Goal: Task Accomplishment & Management: Manage account settings

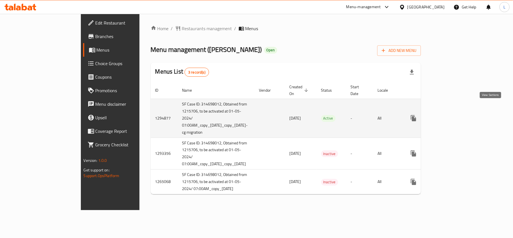
click at [458, 115] on icon "enhanced table" at bounding box center [454, 118] width 7 height 7
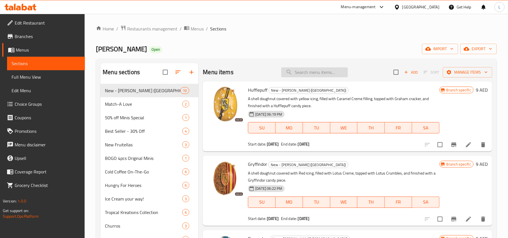
click at [301, 70] on input "search" at bounding box center [314, 72] width 67 height 10
paste input "2 Doughnuts + 1 Coffee"
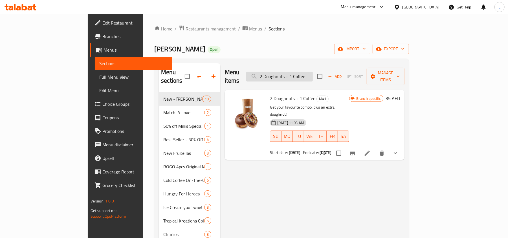
click at [313, 72] on input "2 Doughnuts + 1 Coffee" at bounding box center [279, 77] width 67 height 10
paste input "4pc Churros + Original Joybox"
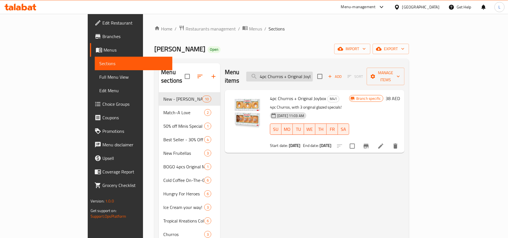
click at [313, 72] on input "4pc Churros + Original Joybox" at bounding box center [279, 77] width 67 height 10
paste input "Assorted Joybox + Original Joybox"
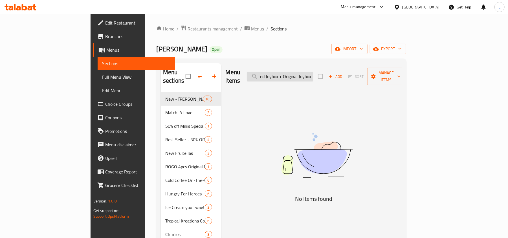
scroll to position [0, 13]
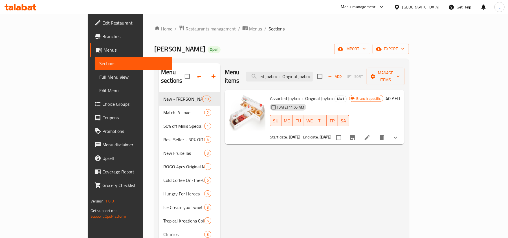
type input "Assorted Joybox + Original Joybox"
click at [186, 26] on span "Restaurants management" at bounding box center [211, 28] width 50 height 7
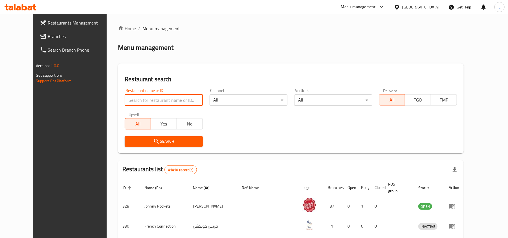
click at [133, 99] on input "search" at bounding box center [164, 99] width 78 height 11
paste input "2913"
type input "2913"
click at [146, 138] on span "Search" at bounding box center [163, 141] width 69 height 7
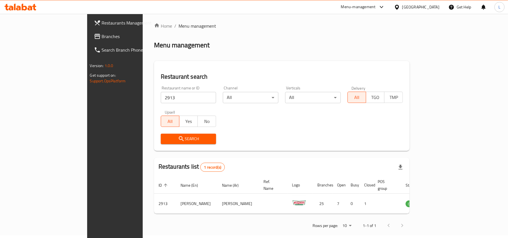
scroll to position [3, 0]
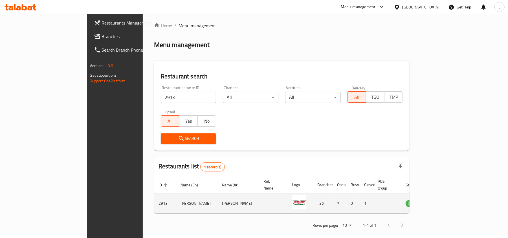
click at [442, 201] on icon "enhanced table" at bounding box center [438, 203] width 6 height 5
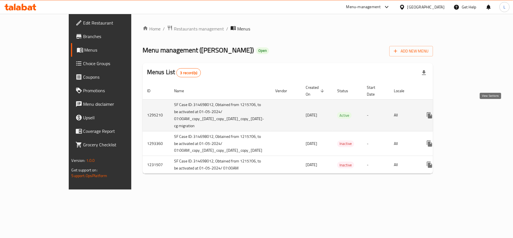
click at [474, 112] on icon "enhanced table" at bounding box center [470, 115] width 7 height 7
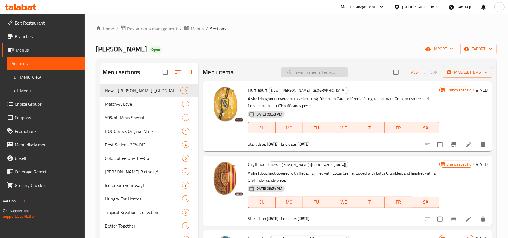
click at [301, 74] on input "search" at bounding box center [314, 72] width 67 height 10
paste input "2 Doughnuts + 1 Coffee"
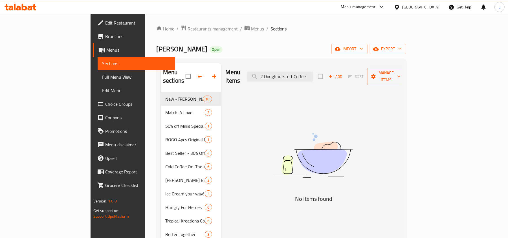
drag, startPoint x: 342, startPoint y: 71, endPoint x: 117, endPoint y: 79, distance: 225.7
paste input "4pc Churros + Regular Coffee"
drag, startPoint x: 305, startPoint y: 73, endPoint x: 412, endPoint y: 79, distance: 107.6
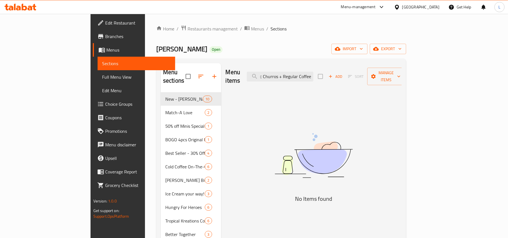
click at [402, 79] on div "Menu items 4pc Churros + Regular Coffee Add Sort Manage items" at bounding box center [314, 76] width 176 height 27
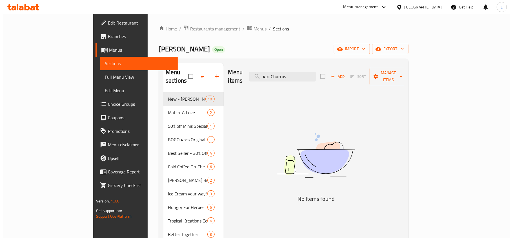
scroll to position [0, 0]
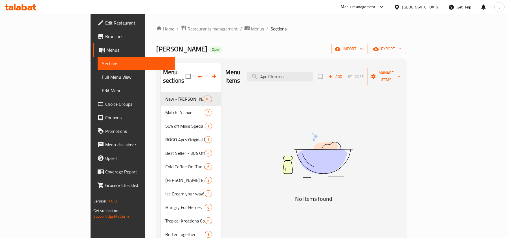
drag, startPoint x: 301, startPoint y: 70, endPoint x: 258, endPoint y: 68, distance: 43.8
click at [258, 68] on div "Menu items 4pc Churros Add Sort Manage items" at bounding box center [314, 76] width 176 height 27
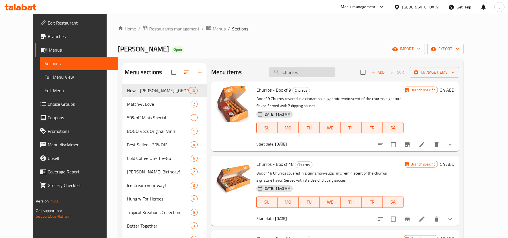
click at [296, 73] on input "Churros" at bounding box center [302, 72] width 67 height 10
type input "Churros"
click at [160, 28] on span "Restaurants management" at bounding box center [174, 28] width 50 height 7
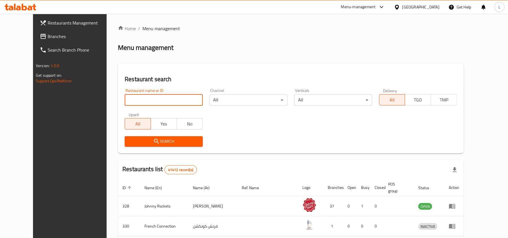
drag, startPoint x: 121, startPoint y: 99, endPoint x: 121, endPoint y: 118, distance: 19.2
click at [125, 99] on input "search" at bounding box center [164, 99] width 78 height 11
paste input "2913"
click at [153, 141] on icon "submit" at bounding box center [156, 141] width 7 height 7
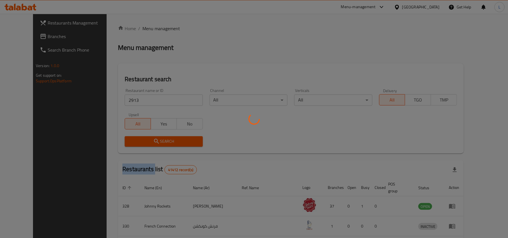
click at [138, 141] on div at bounding box center [254, 119] width 508 height 238
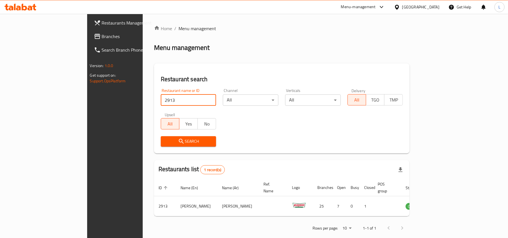
drag, startPoint x: 126, startPoint y: 101, endPoint x: 65, endPoint y: 101, distance: 60.3
click at [87, 101] on div "Restaurants Management Branches Search Branch Phone Version: 1.0.0 Get support …" at bounding box center [254, 130] width 334 height 233
paste input "13265"
type input "13265"
click at [178, 143] on icon "submit" at bounding box center [181, 141] width 7 height 7
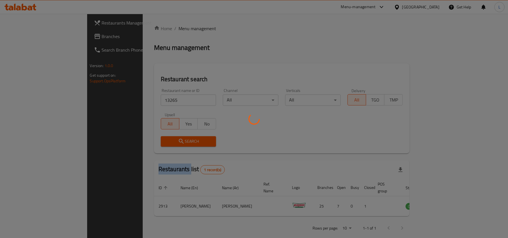
click at [142, 143] on div at bounding box center [254, 119] width 508 height 238
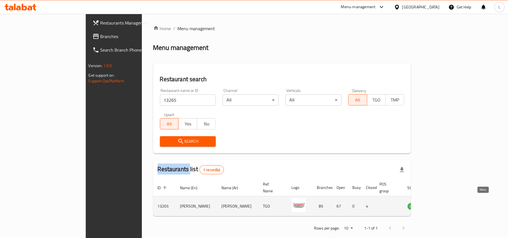
click at [444, 203] on icon "enhanced table" at bounding box center [440, 206] width 7 height 7
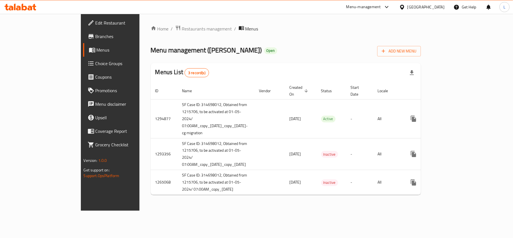
click at [96, 37] on span "Branches" at bounding box center [129, 36] width 67 height 7
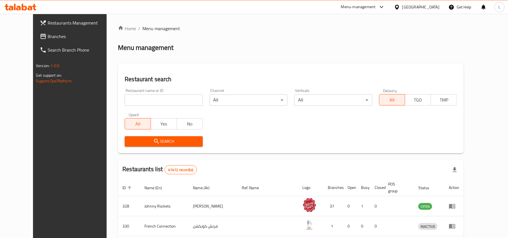
click at [139, 106] on div "Restaurant name or ID Restaurant name or ID" at bounding box center [163, 97] width 85 height 24
click at [131, 98] on input "search" at bounding box center [164, 99] width 78 height 11
paste input "690377"
type input "690377"
click at [153, 139] on icon "submit" at bounding box center [156, 141] width 7 height 7
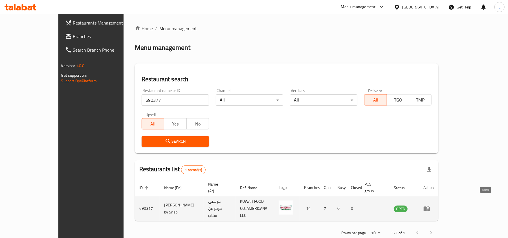
click at [430, 205] on icon "enhanced table" at bounding box center [426, 208] width 7 height 7
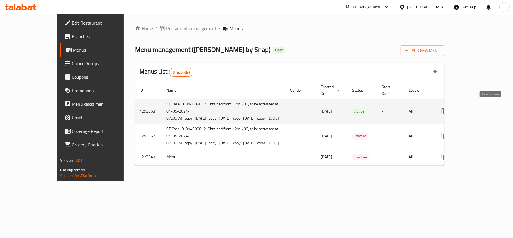
click at [489, 109] on icon "enhanced table" at bounding box center [485, 111] width 7 height 7
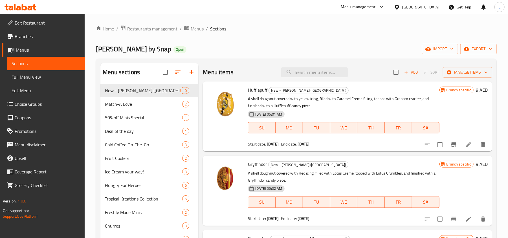
click at [312, 78] on div "Menu items Add Sort Manage items" at bounding box center [347, 72] width 289 height 18
click at [307, 68] on input "search" at bounding box center [314, 72] width 67 height 10
paste input "2 Doughnuts + 1 Coffee"
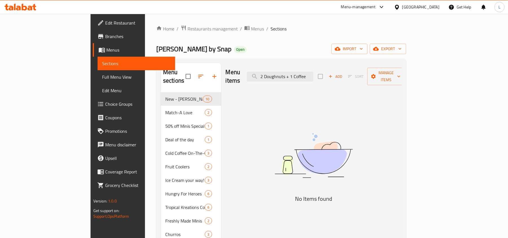
type input "2 Doughnuts + 1 Coffee"
click at [187, 28] on span "Restaurants management" at bounding box center [212, 28] width 50 height 7
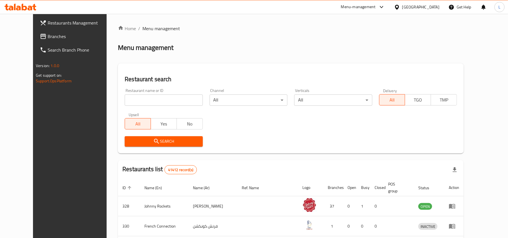
click at [140, 99] on div at bounding box center [254, 119] width 508 height 238
click at [140, 99] on input "search" at bounding box center [164, 99] width 78 height 11
paste input "690377"
type input "690377"
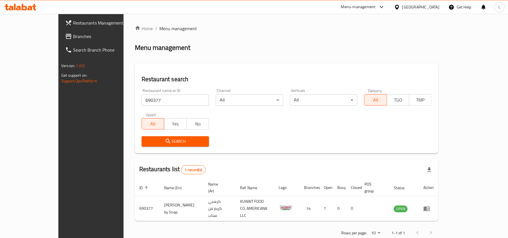
scroll to position [3, 0]
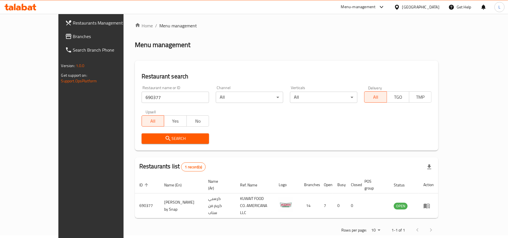
click at [422, 6] on div "[GEOGRAPHIC_DATA]" at bounding box center [420, 7] width 37 height 6
click at [299, 37] on div "Home / Menu management Menu management Restaurant search Restaurant name or ID …" at bounding box center [287, 129] width 304 height 215
click at [357, 6] on div "Menu-management" at bounding box center [358, 7] width 35 height 7
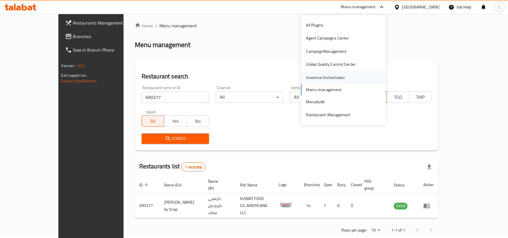
click at [318, 80] on div "Incentive Orchestrator" at bounding box center [325, 77] width 39 height 6
